Goal: Task Accomplishment & Management: Complete application form

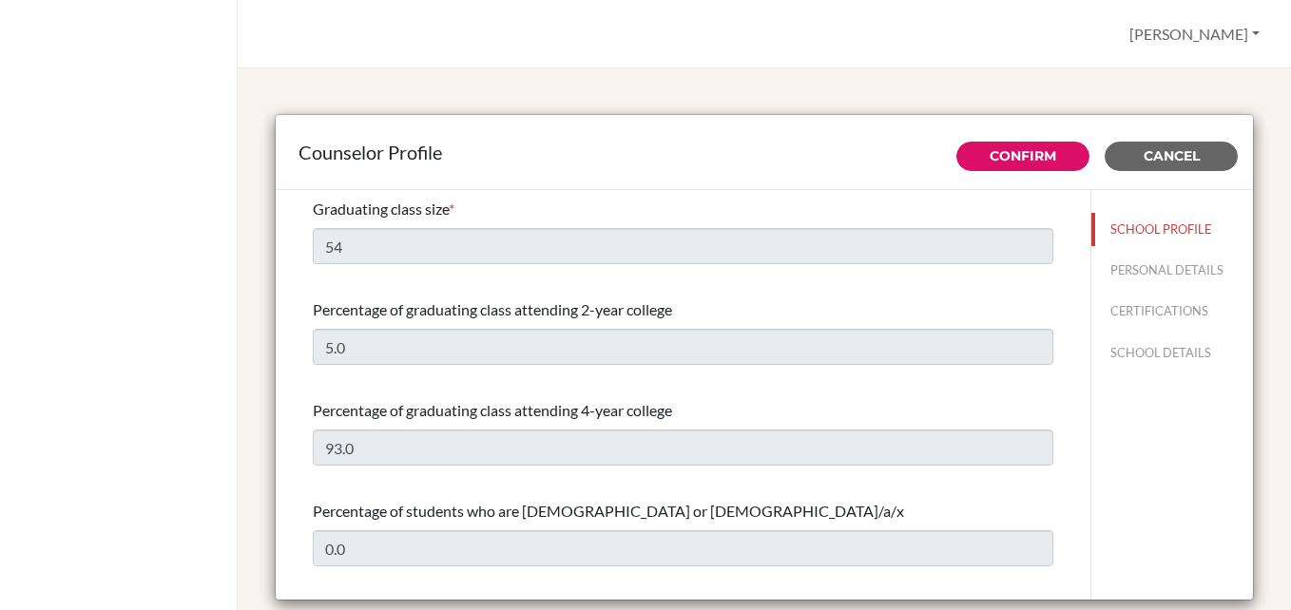
select select "1"
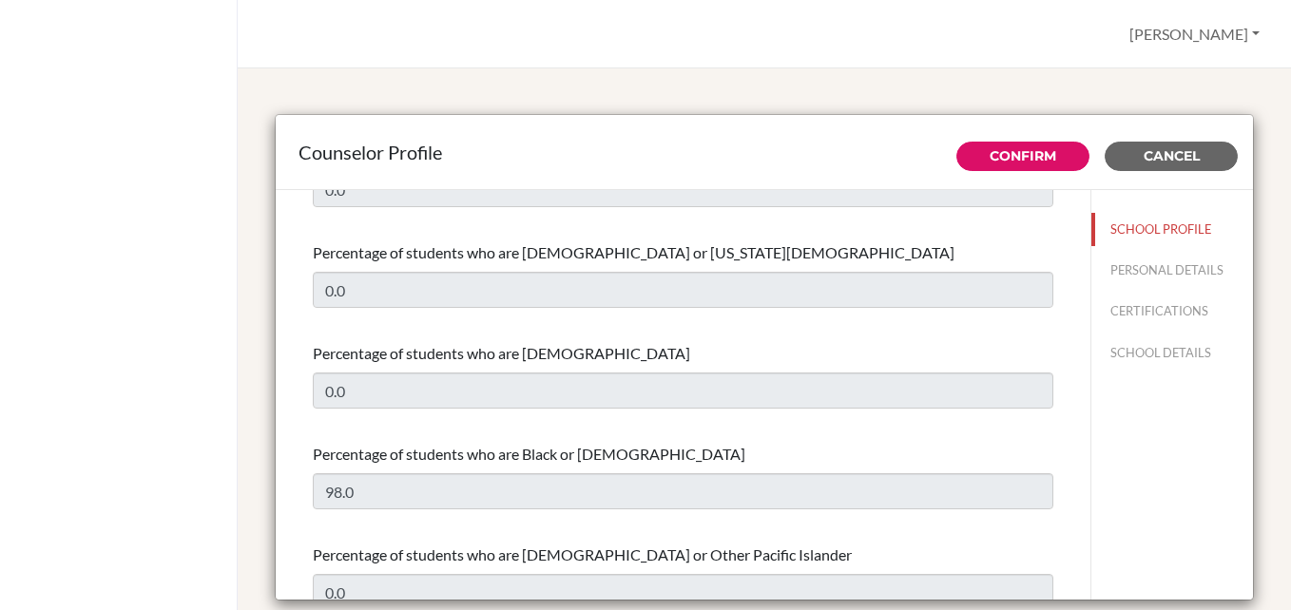
scroll to position [719, 0]
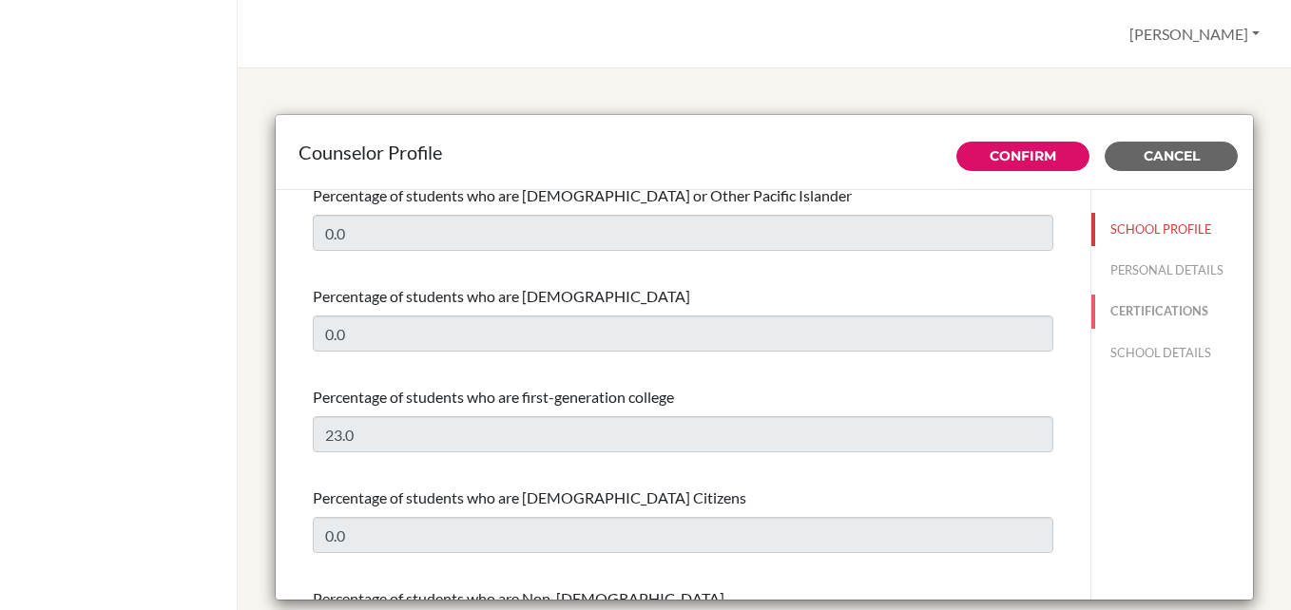
click at [1136, 299] on button "CERTIFICATIONS" at bounding box center [1172, 311] width 162 height 33
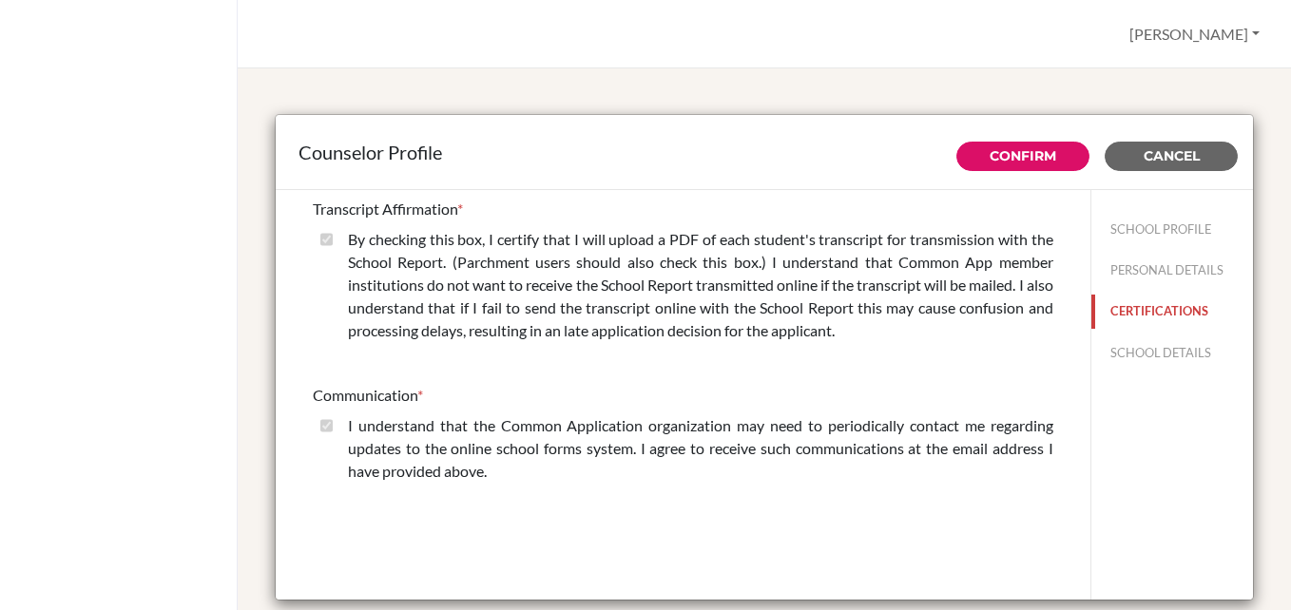
scroll to position [0, 0]
click at [1145, 349] on button "SCHOOL DETAILS" at bounding box center [1172, 353] width 162 height 33
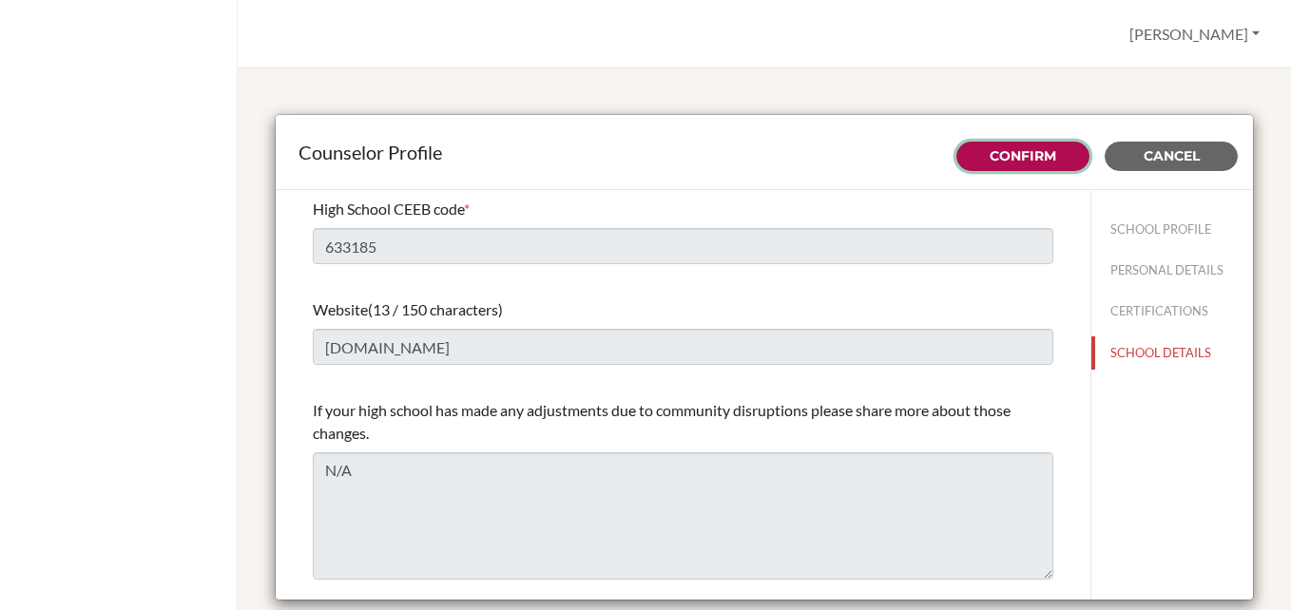
click at [1036, 156] on link "Confirm" at bounding box center [1023, 155] width 67 height 17
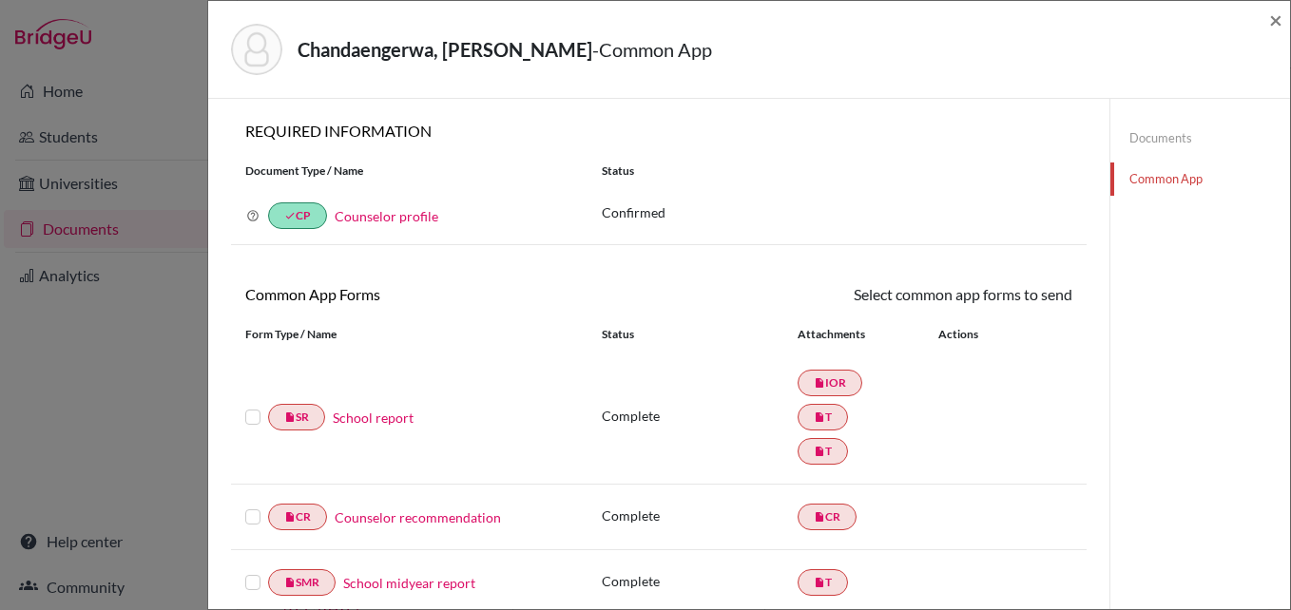
click at [1135, 138] on link "Documents" at bounding box center [1200, 138] width 180 height 33
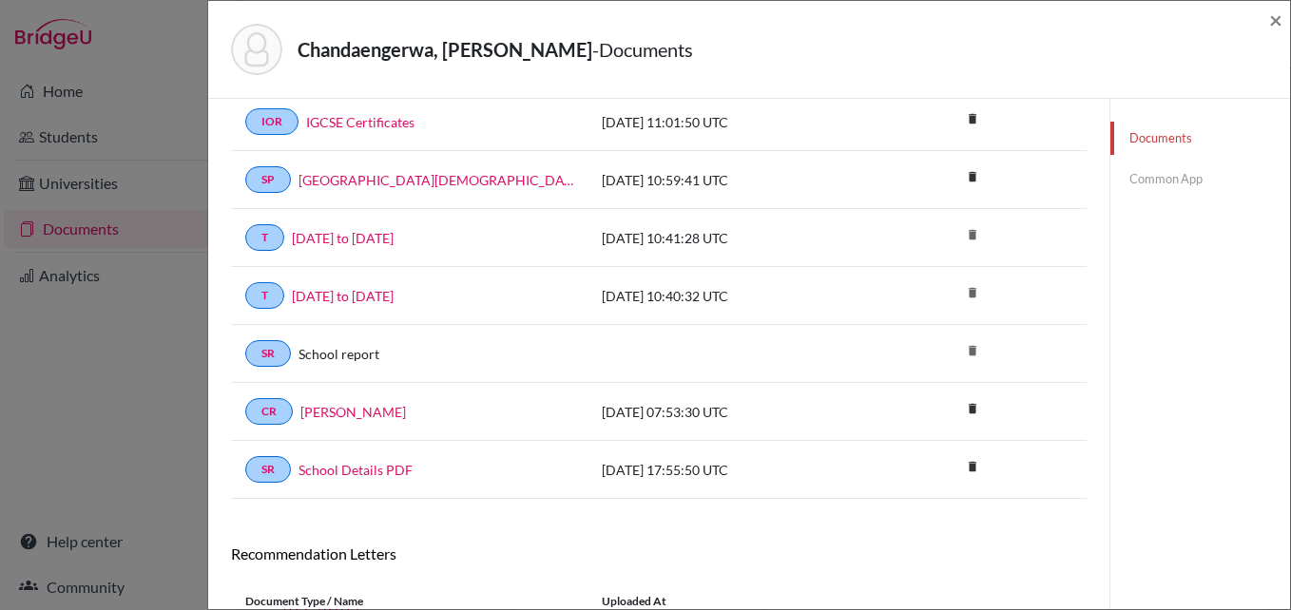
scroll to position [697, 0]
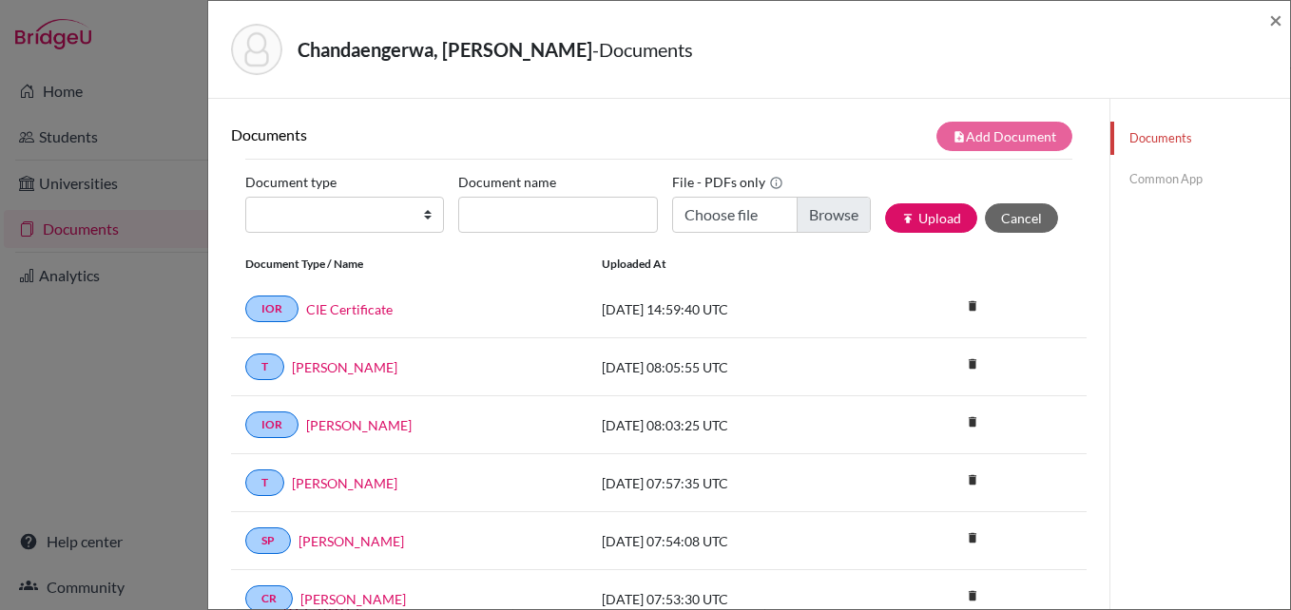
scroll to position [438, 0]
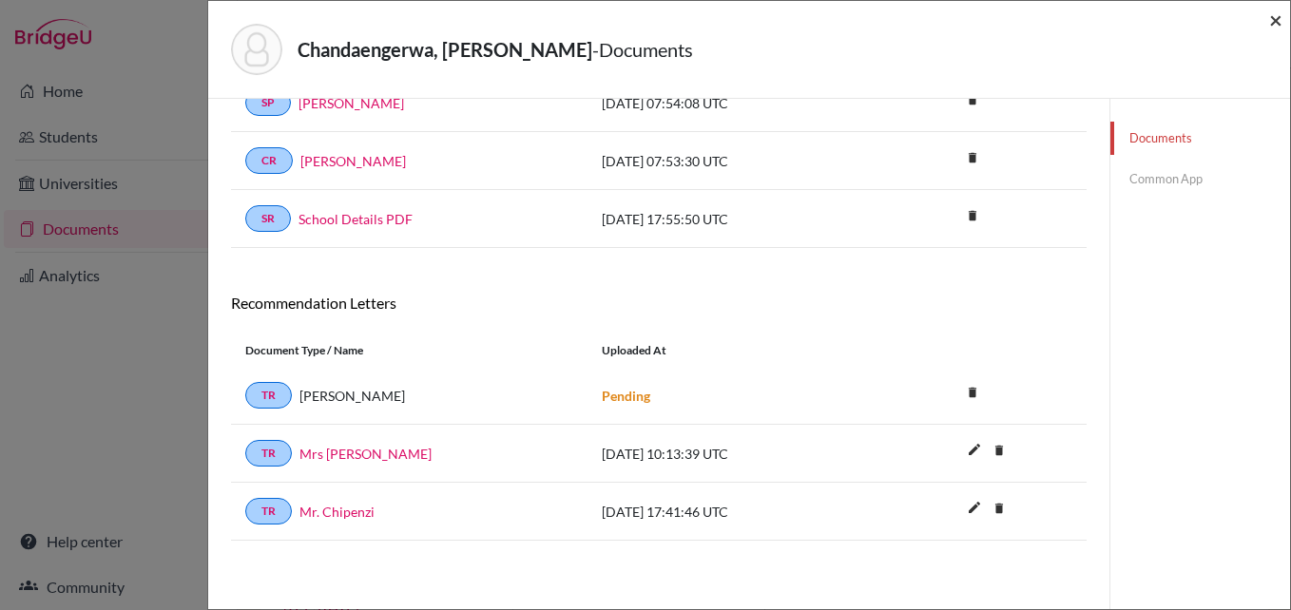
click at [1275, 18] on span "×" at bounding box center [1275, 20] width 13 height 28
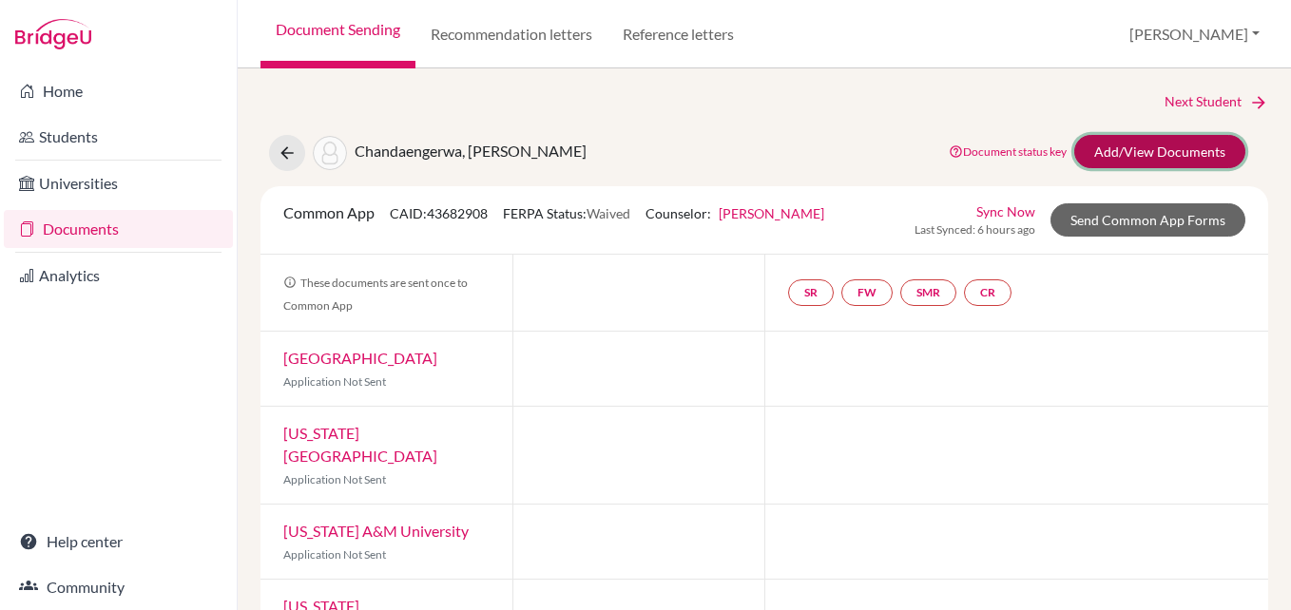
click at [1109, 153] on link "Add/View Documents" at bounding box center [1159, 151] width 171 height 33
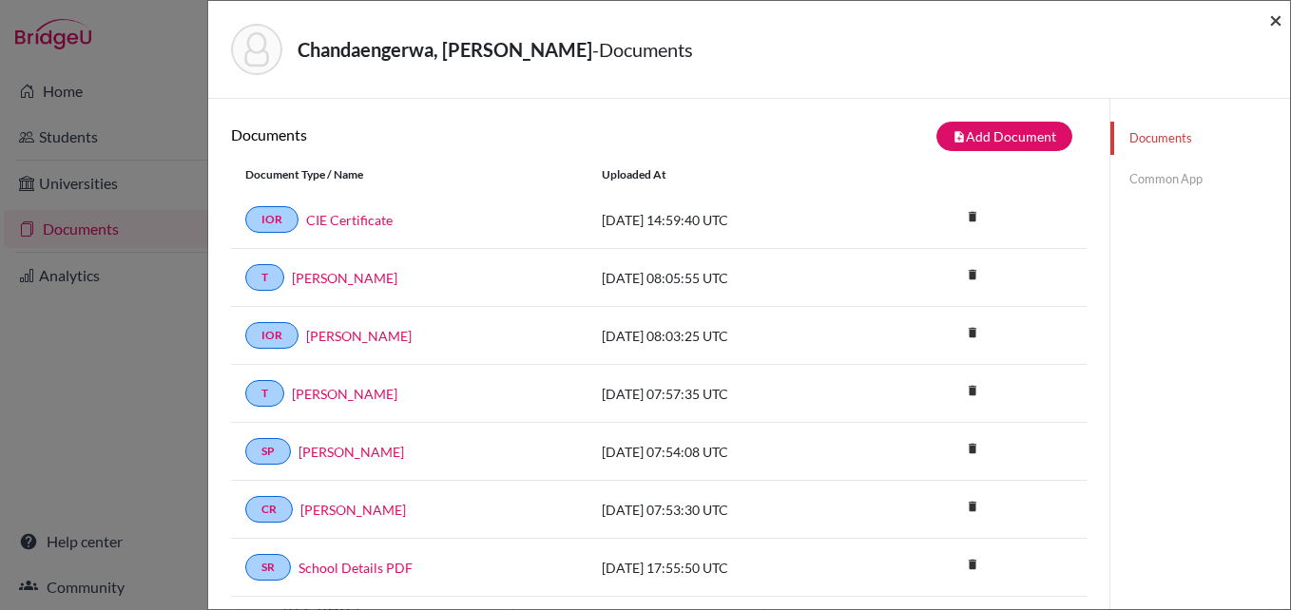
click at [1278, 14] on span "×" at bounding box center [1275, 20] width 13 height 28
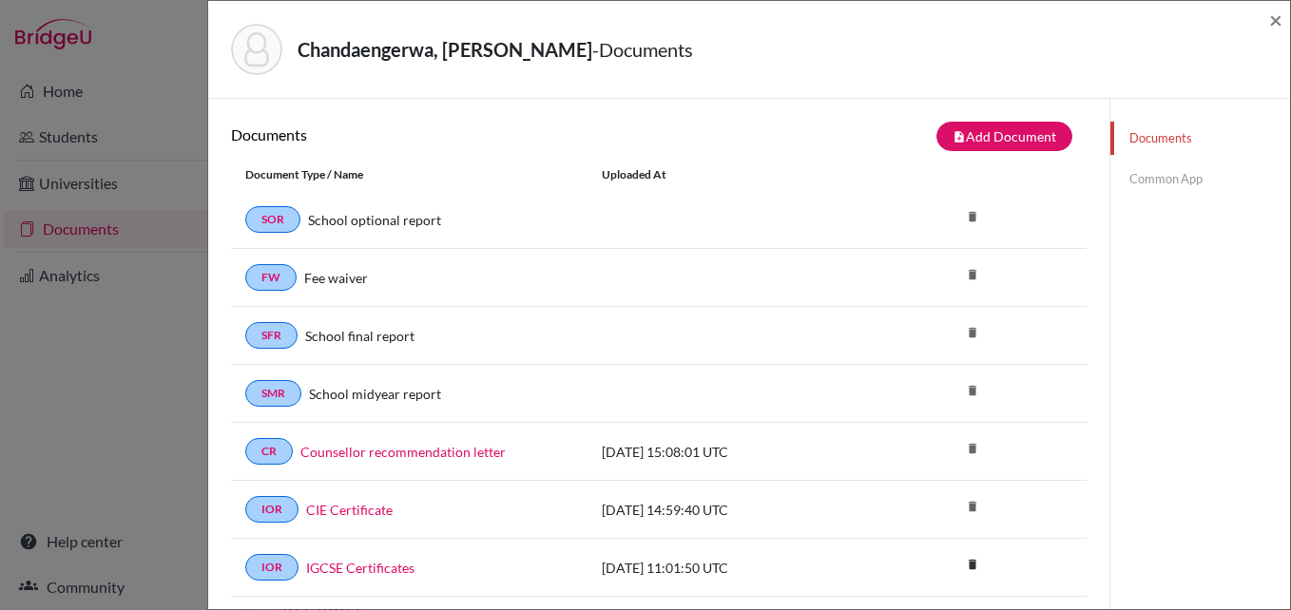
scroll to position [697, 0]
